Goal: Information Seeking & Learning: Learn about a topic

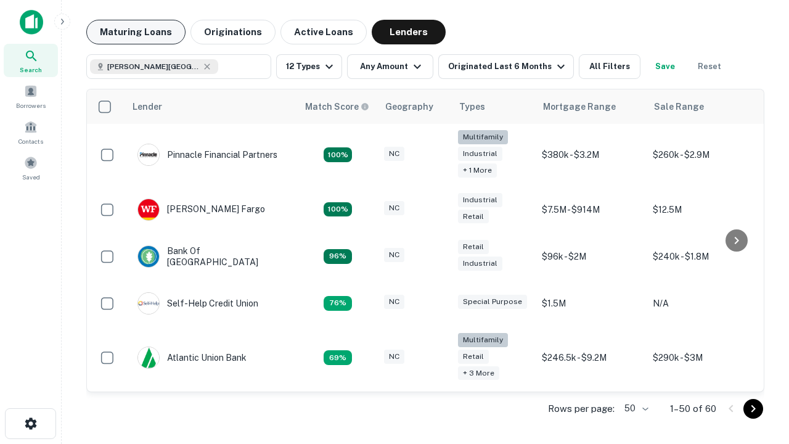
click at [136, 32] on button "Maturing Loans" at bounding box center [135, 32] width 99 height 25
